Goal: Task Accomplishment & Management: Use online tool/utility

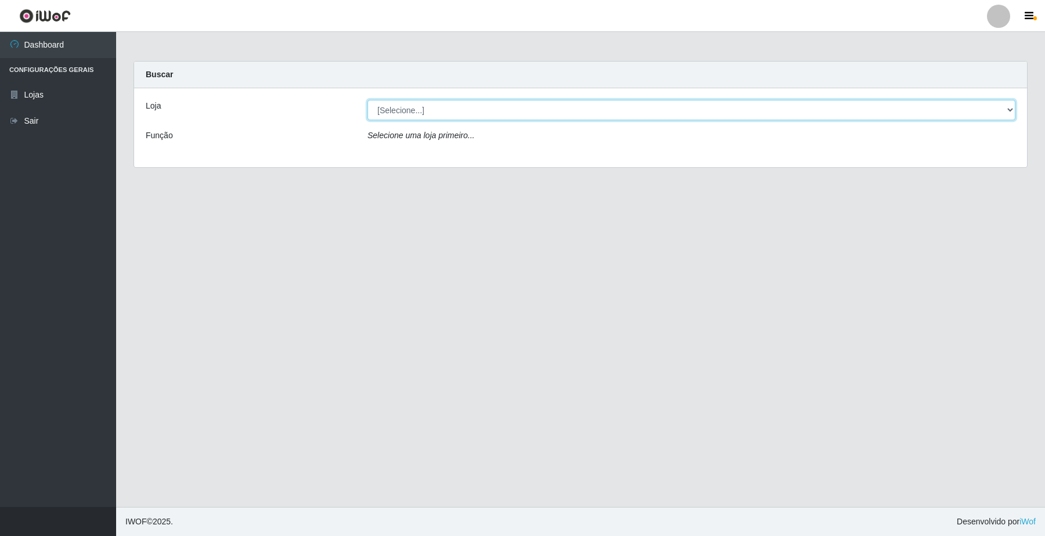
click at [394, 110] on select "[Selecione...] O Filezão - Centenário" at bounding box center [691, 110] width 648 height 20
select select "203"
click at [367, 100] on select "[Selecione...] O Filezão - Centenário" at bounding box center [691, 110] width 648 height 20
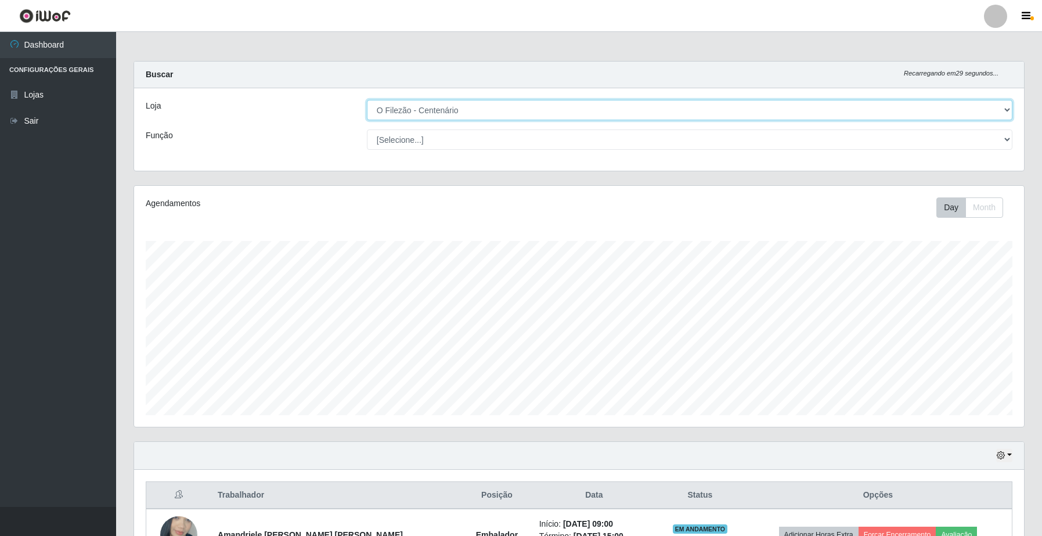
scroll to position [242, 889]
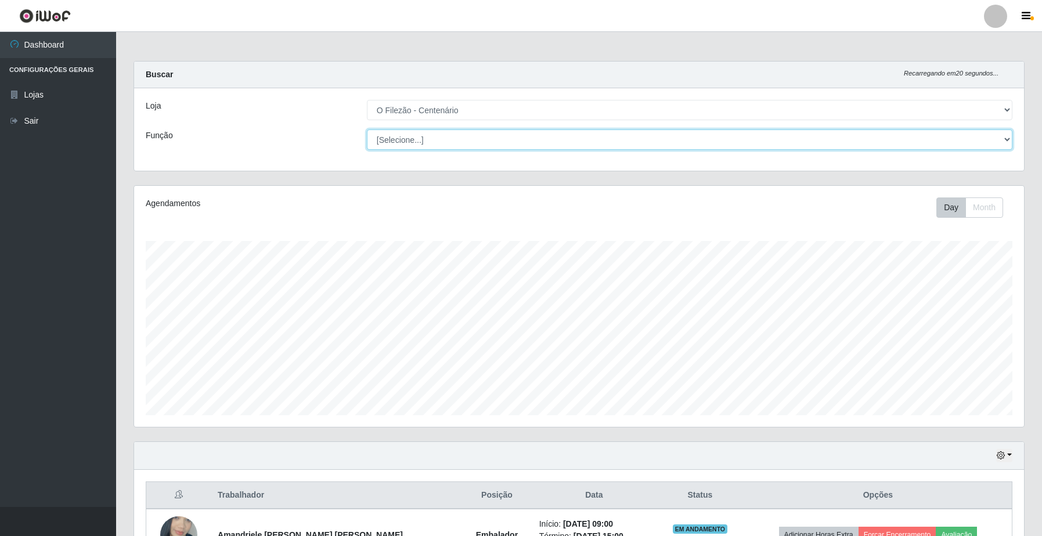
click at [1005, 138] on select "[Selecione...] Auxiliar de Estacionamento Auxiliar de Estacionamento + Auxiliar…" at bounding box center [690, 139] width 646 height 20
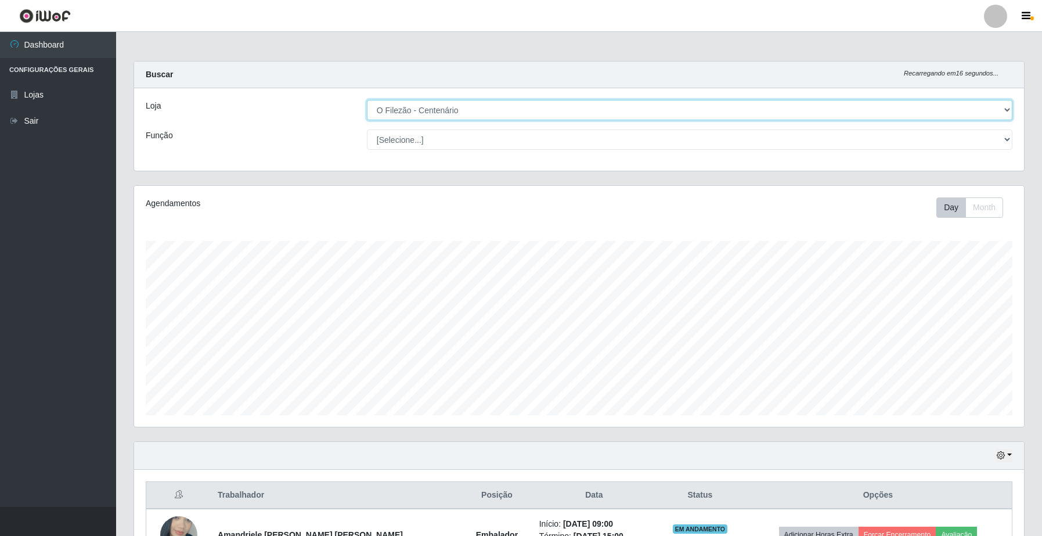
click at [1002, 105] on select "[Selecione...] O Filezão - Centenário" at bounding box center [690, 110] width 646 height 20
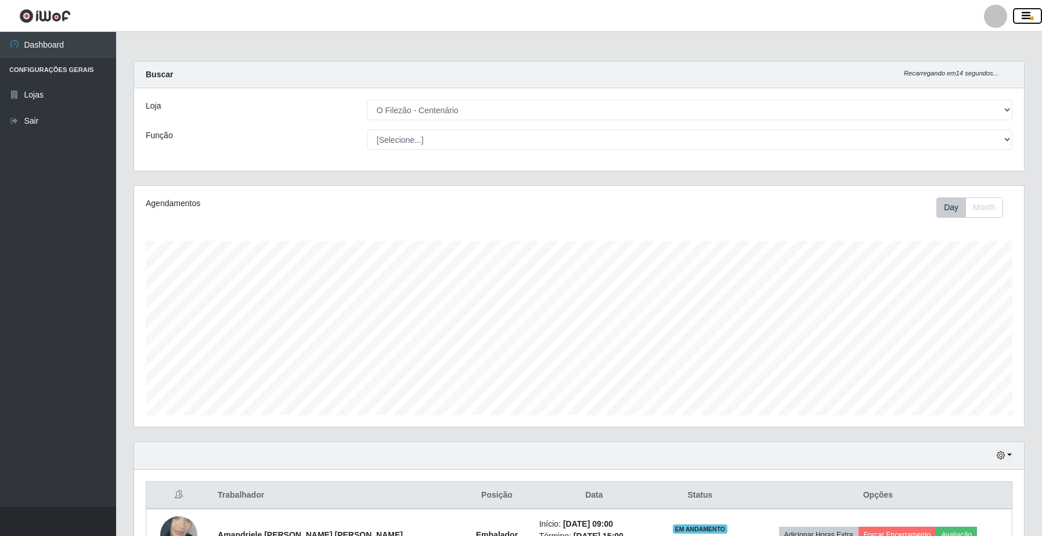
click at [1022, 13] on icon "button" at bounding box center [1026, 16] width 9 height 10
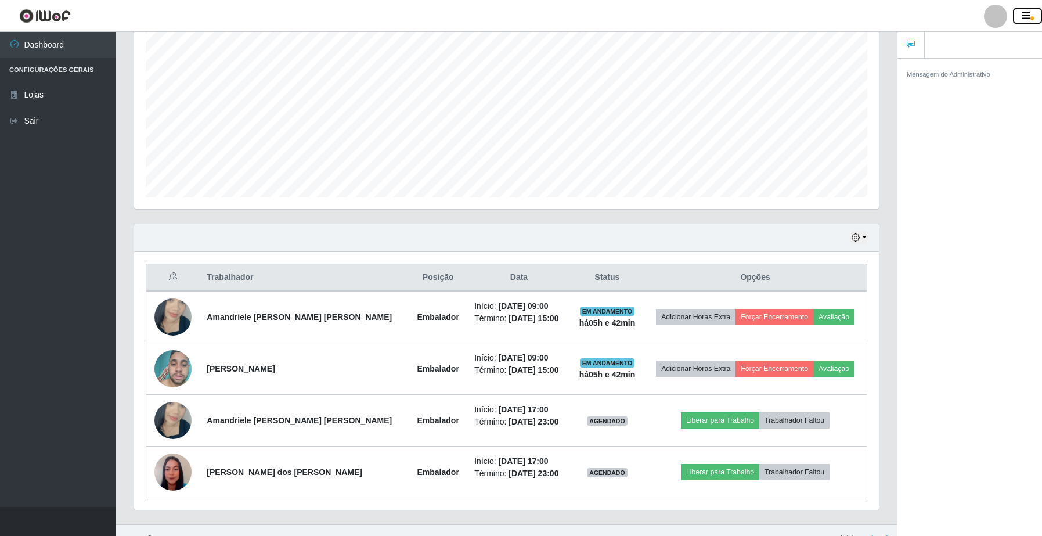
scroll to position [236, 0]
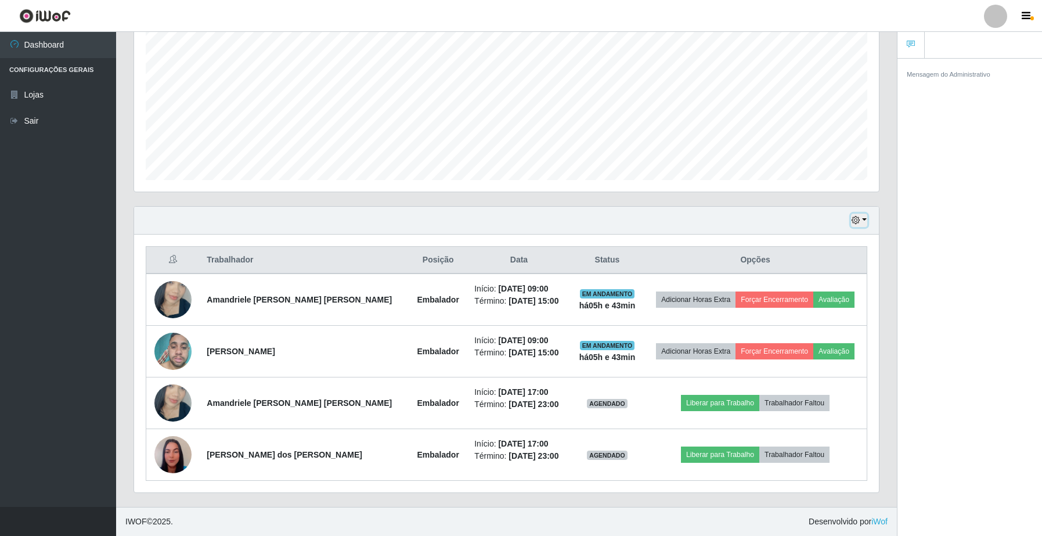
click at [861, 218] on button "button" at bounding box center [859, 220] width 16 height 13
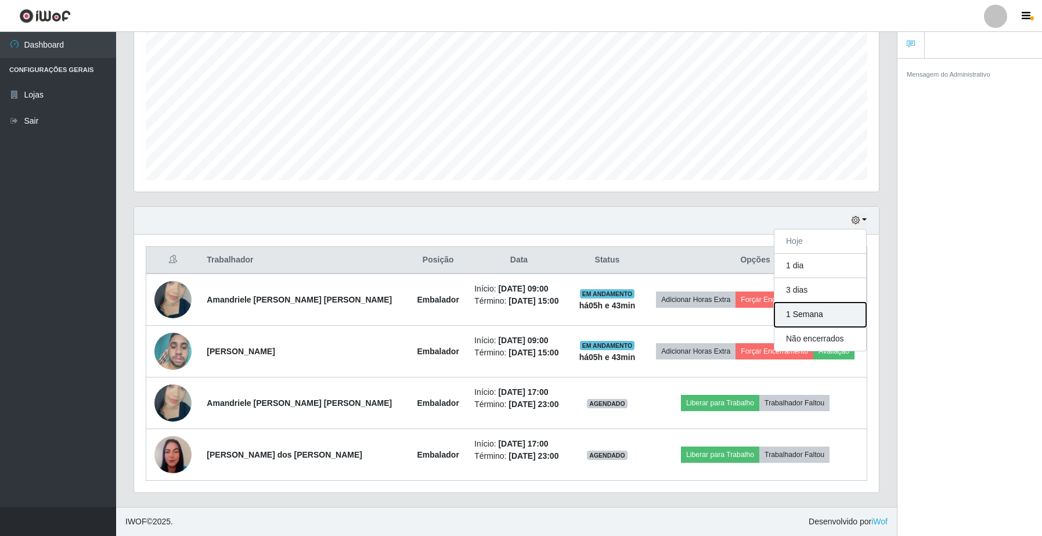
click at [808, 315] on button "1 Semana" at bounding box center [820, 314] width 92 height 24
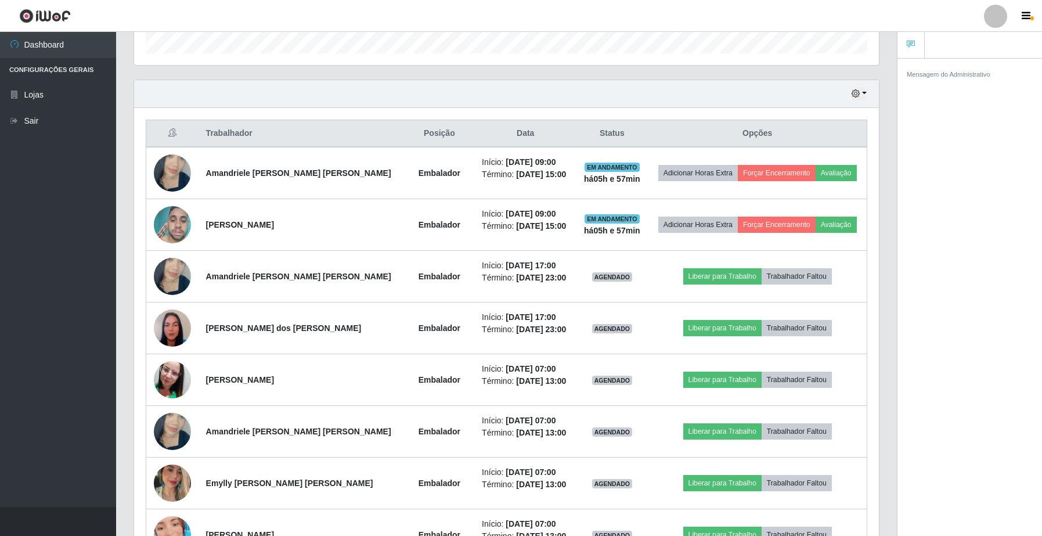
scroll to position [333, 0]
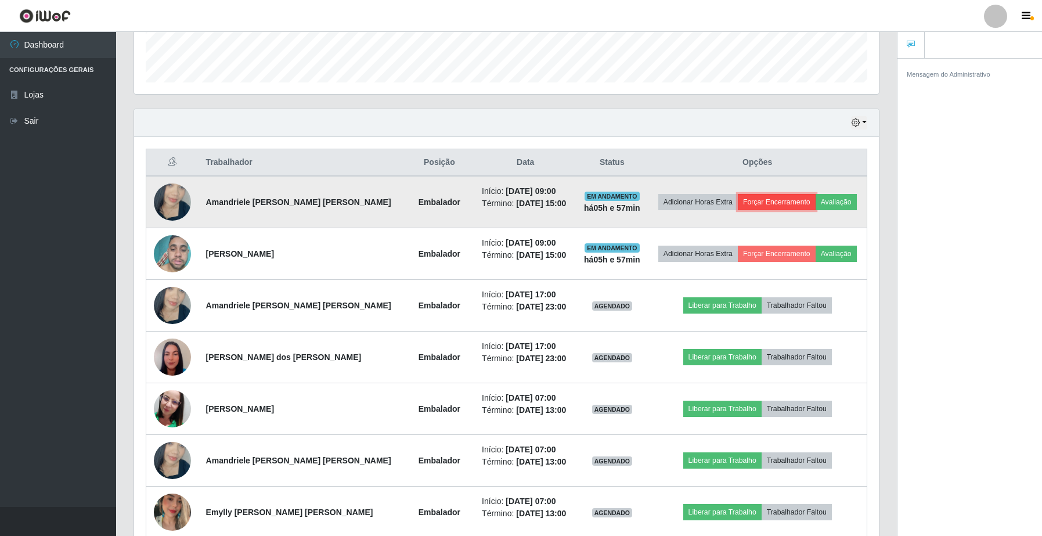
click at [758, 204] on button "Forçar Encerramento" at bounding box center [777, 202] width 78 height 16
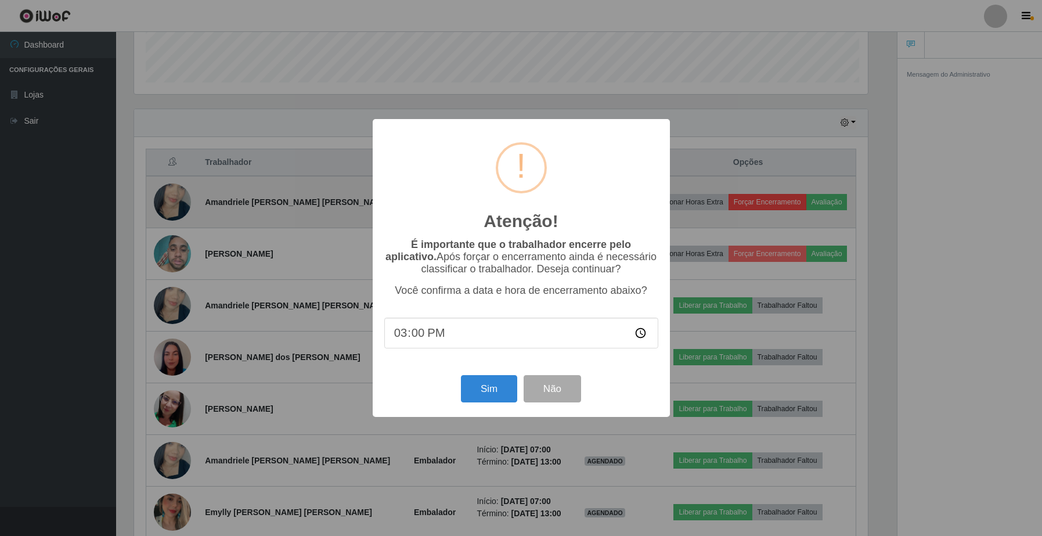
scroll to position [242, 736]
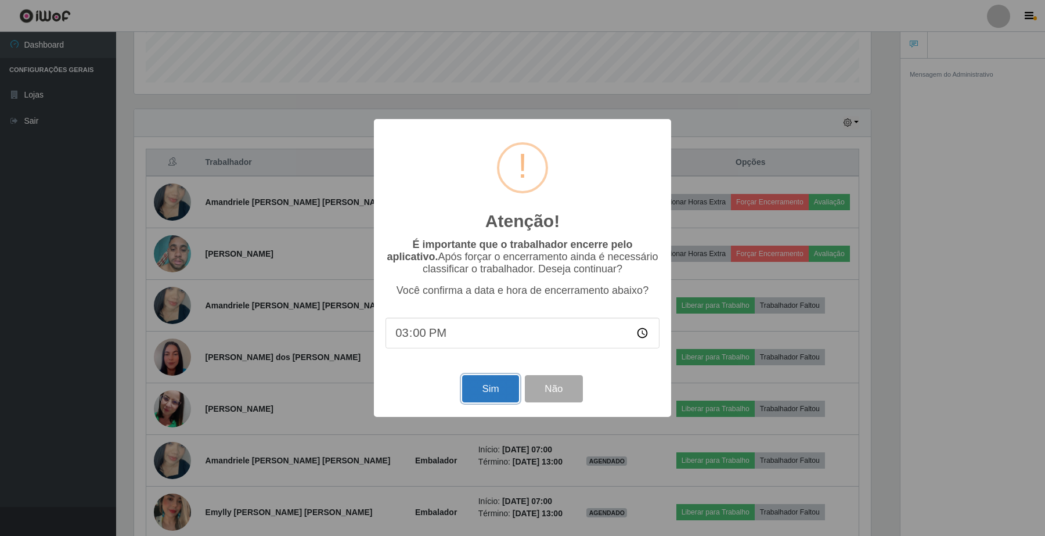
click at [497, 397] on button "Sim" at bounding box center [490, 388] width 56 height 27
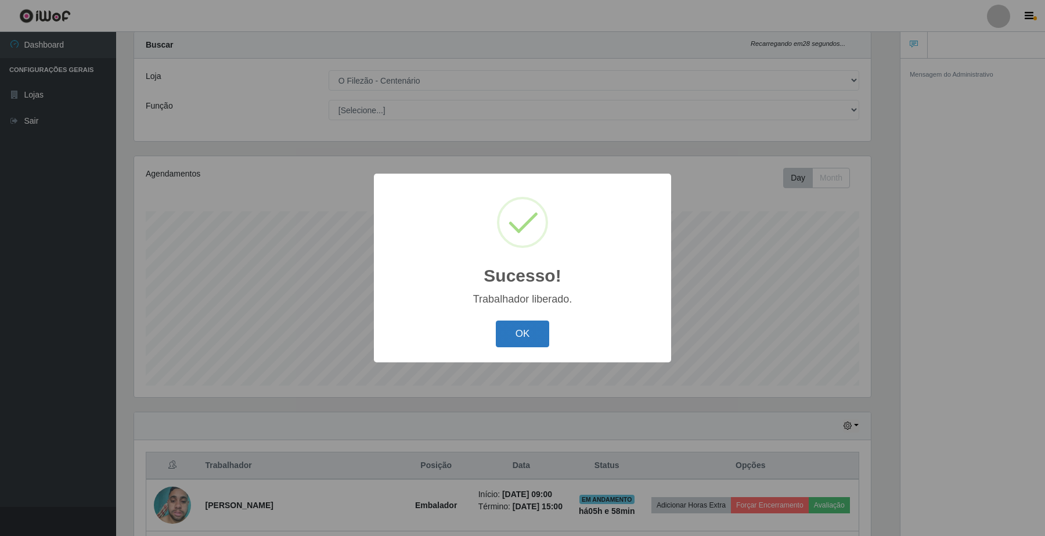
click at [523, 329] on button "OK" at bounding box center [523, 333] width 54 height 27
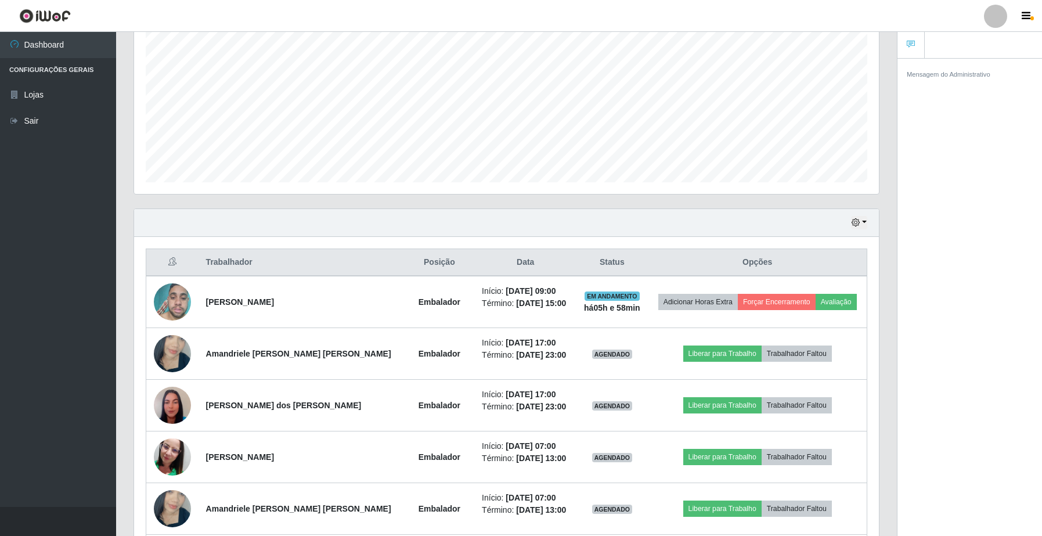
scroll to position [262, 0]
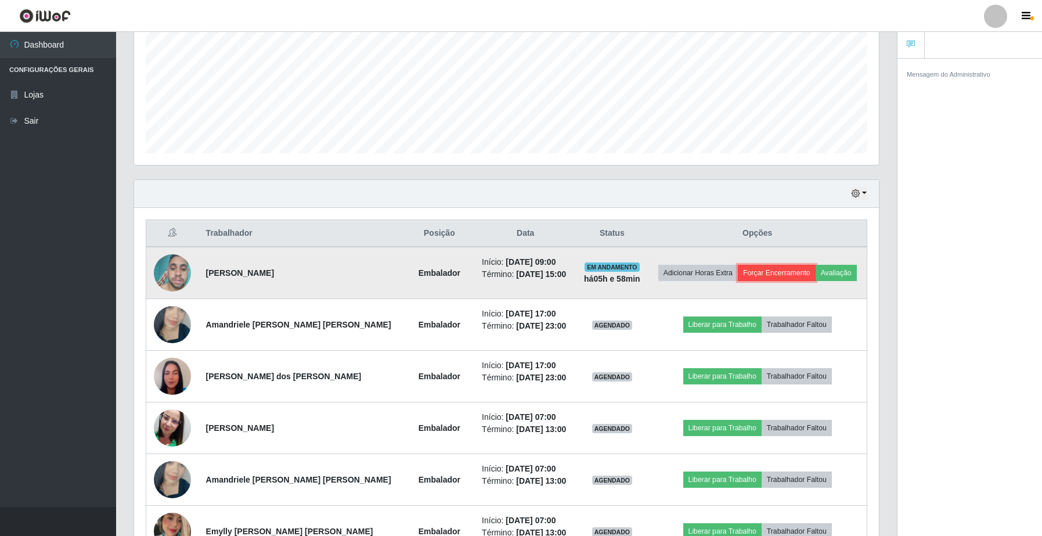
click at [756, 273] on button "Forçar Encerramento" at bounding box center [777, 273] width 78 height 16
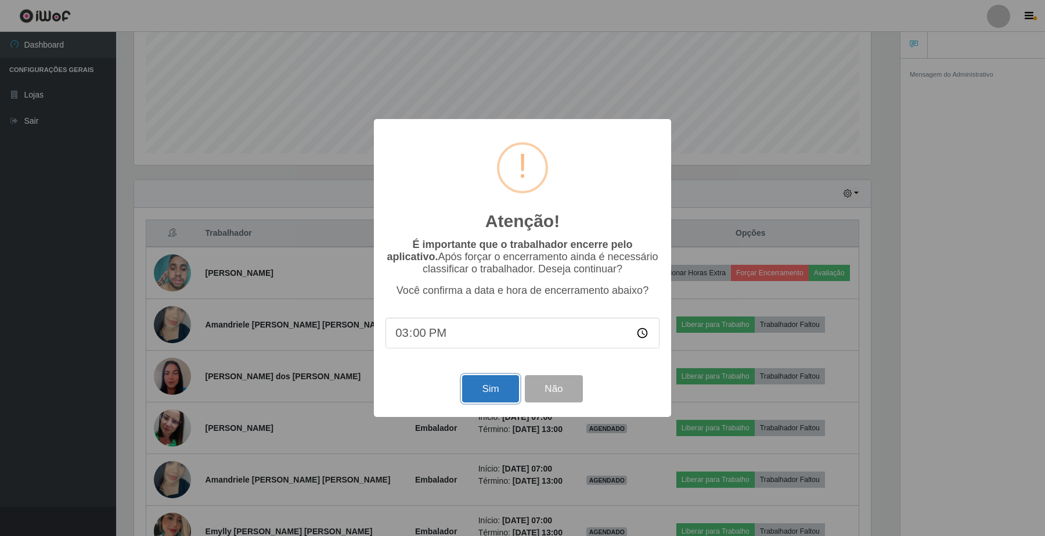
click at [492, 386] on button "Sim" at bounding box center [490, 388] width 56 height 27
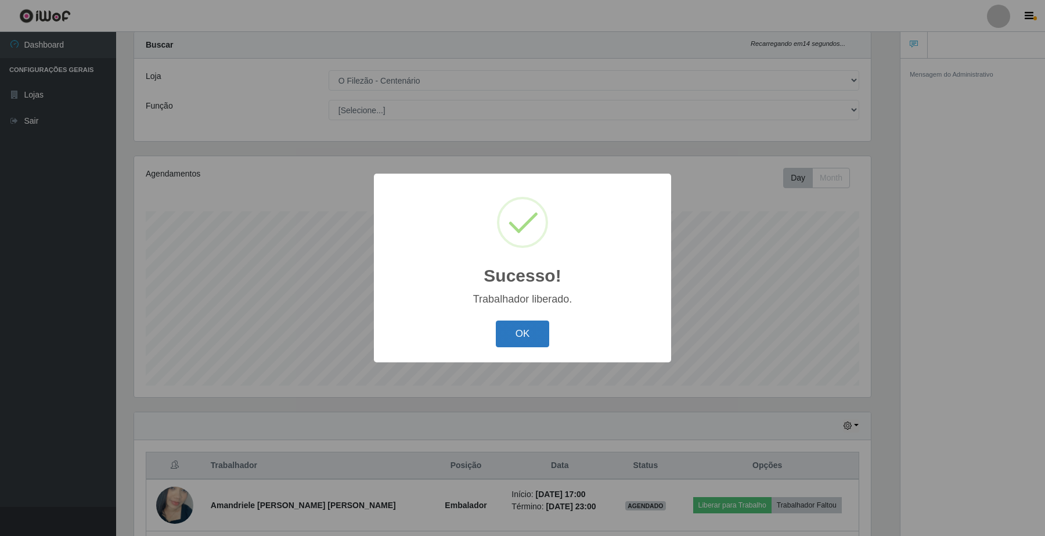
click at [532, 340] on button "OK" at bounding box center [523, 333] width 54 height 27
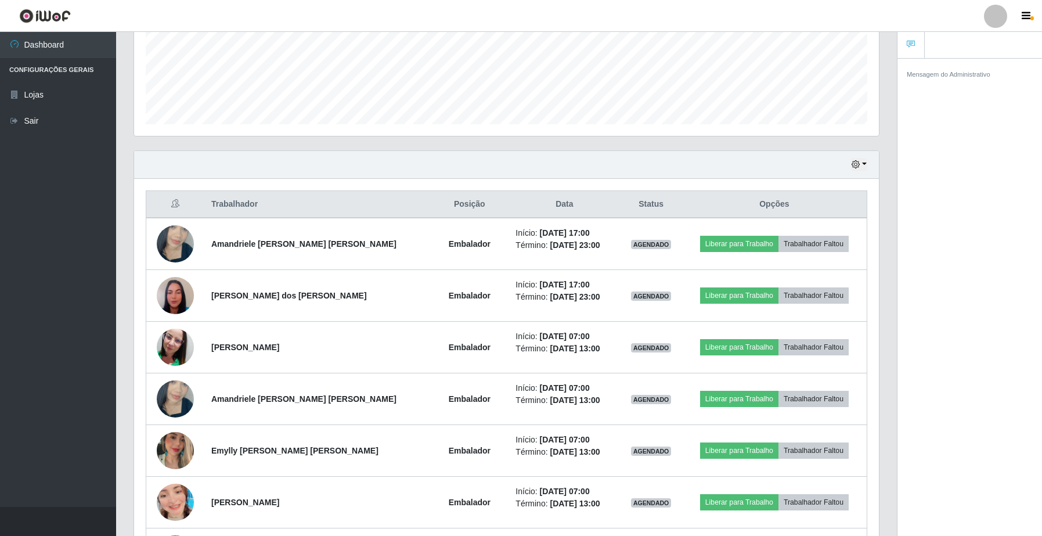
scroll to position [378, 0]
